Goal: Information Seeking & Learning: Learn about a topic

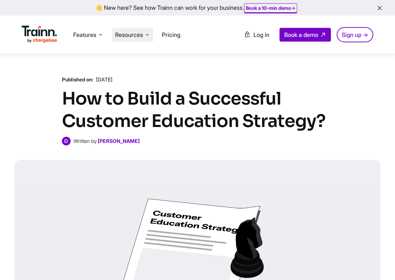
scroll to position [10809, 0]
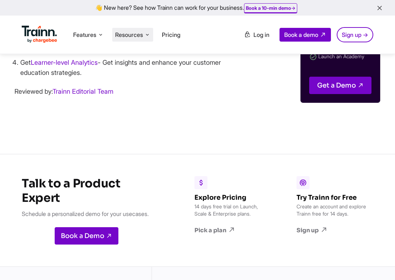
click at [137, 33] on span "Resources" at bounding box center [129, 35] width 28 height 8
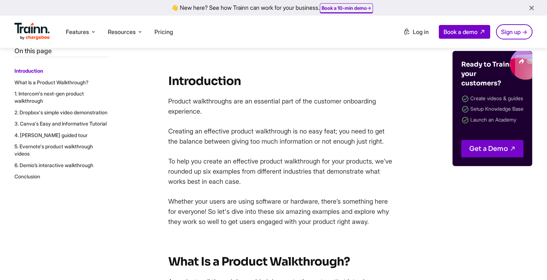
scroll to position [304, 0]
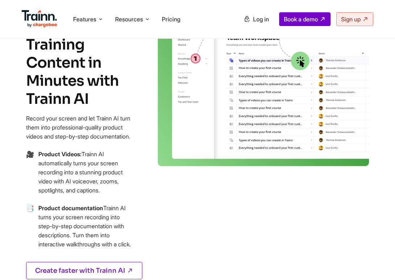
scroll to position [373, 0]
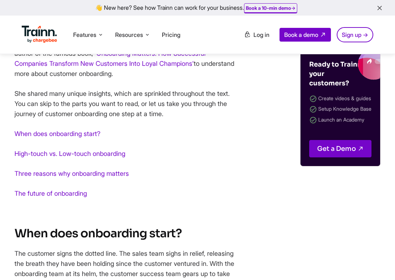
scroll to position [637, 0]
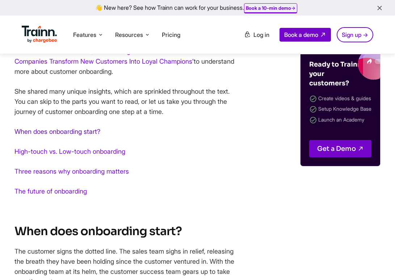
click at [79, 133] on link "When does onboarding start?" at bounding box center [57, 132] width 86 height 8
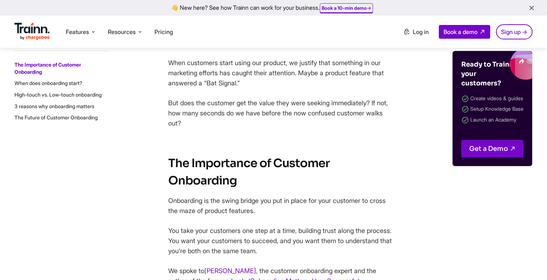
scroll to position [403, 0]
